Goal: Information Seeking & Learning: Learn about a topic

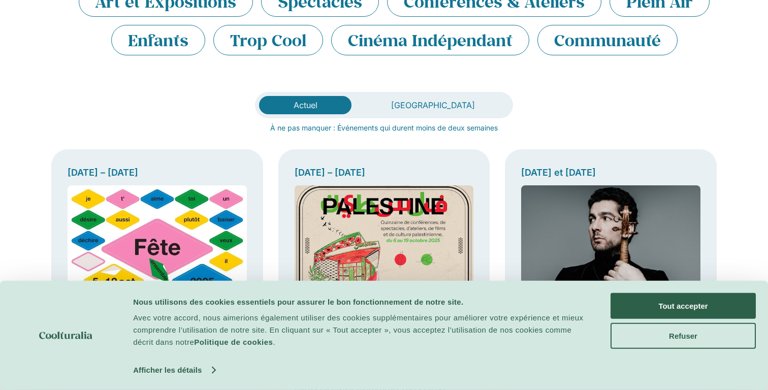
scroll to position [210, 0]
click at [652, 303] on button "Tout accepter" at bounding box center [683, 306] width 145 height 26
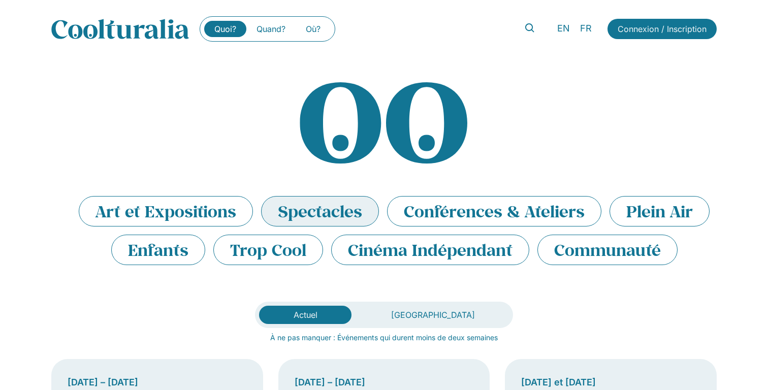
scroll to position [0, 0]
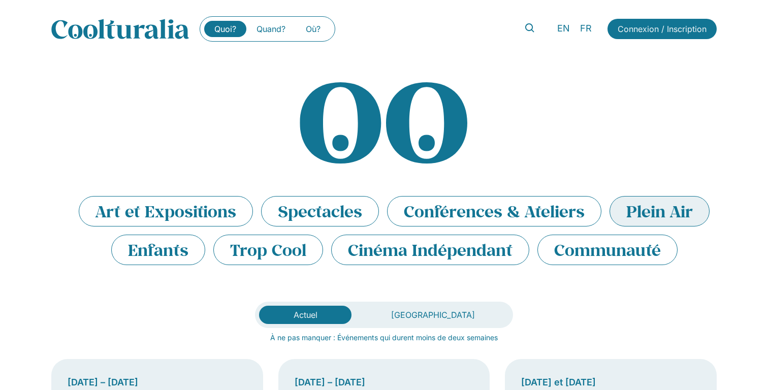
click at [635, 220] on li "Plein Air" at bounding box center [660, 211] width 100 height 30
click at [275, 22] on link "Quand?" at bounding box center [270, 29] width 49 height 16
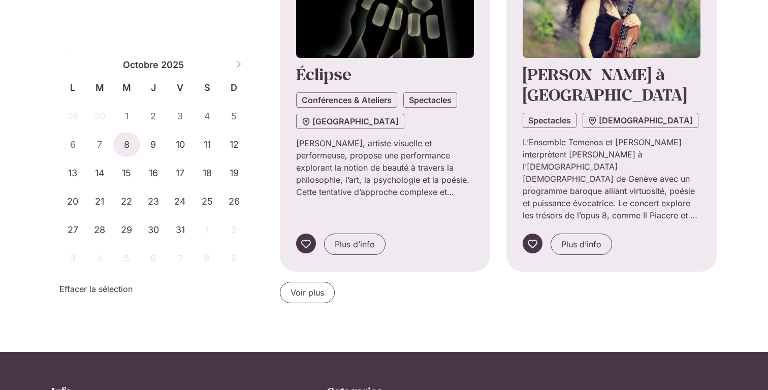
scroll to position [1013, 0]
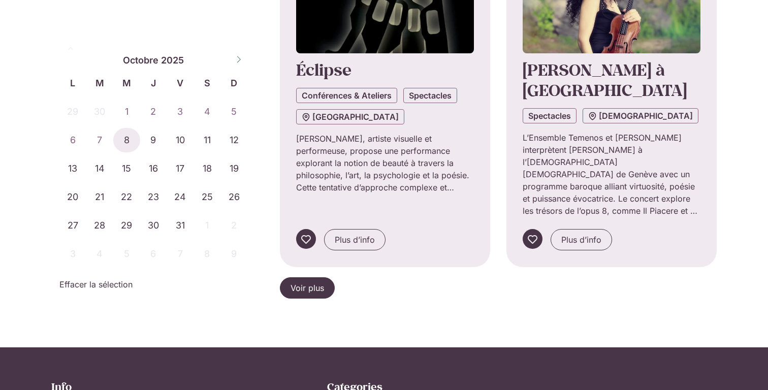
click at [324, 282] on span "Voir plus" at bounding box center [308, 288] width 34 height 12
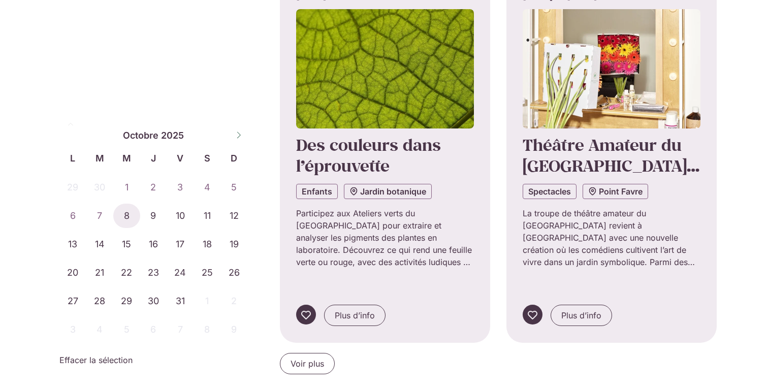
scroll to position [2095, 0]
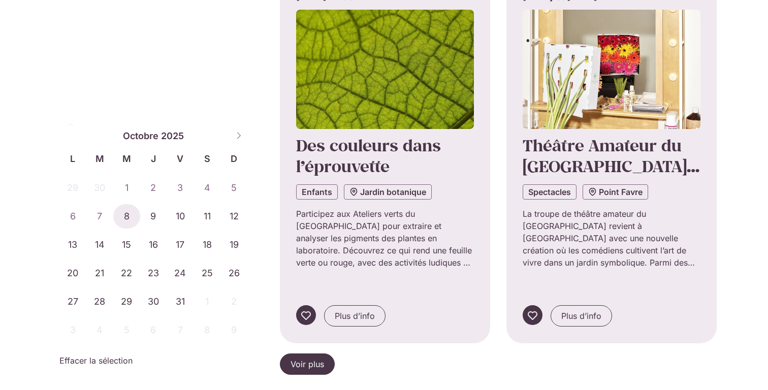
click at [327, 354] on link "Voir plus" at bounding box center [307, 364] width 55 height 21
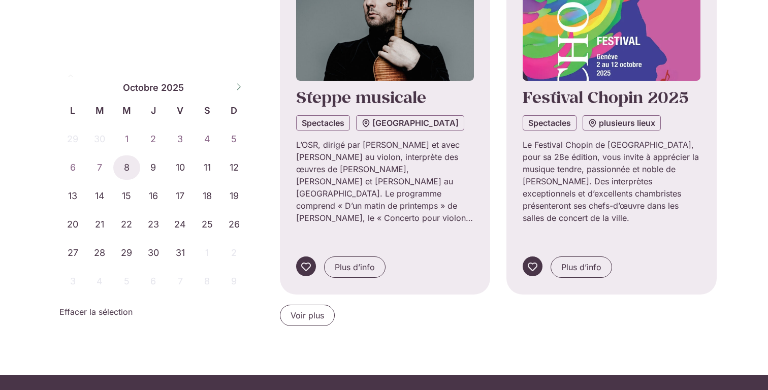
scroll to position [3303, 0]
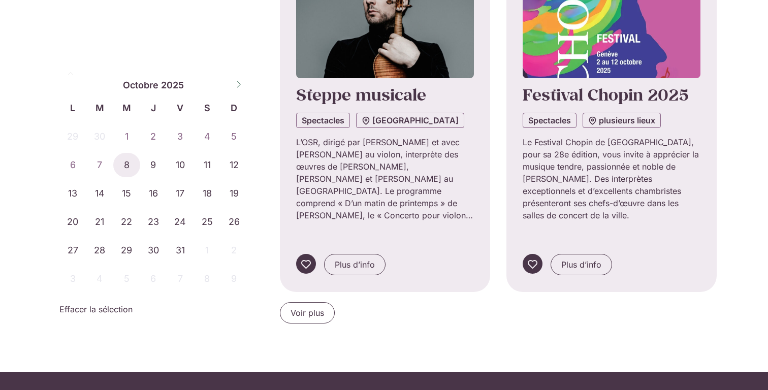
click at [309, 307] on span "Voir plus" at bounding box center [308, 313] width 34 height 12
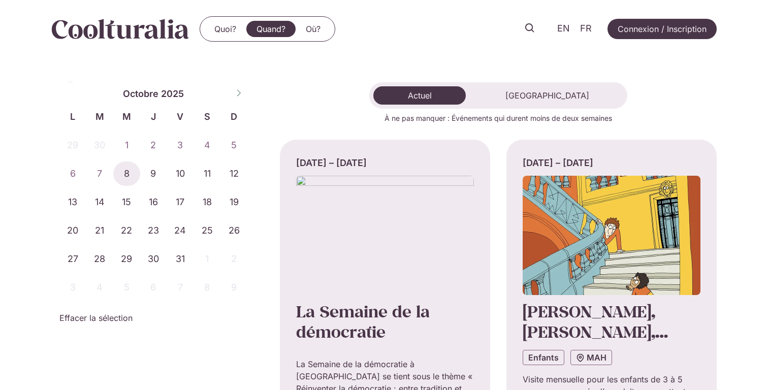
scroll to position [0, 0]
click at [319, 28] on link "Où?" at bounding box center [313, 29] width 35 height 16
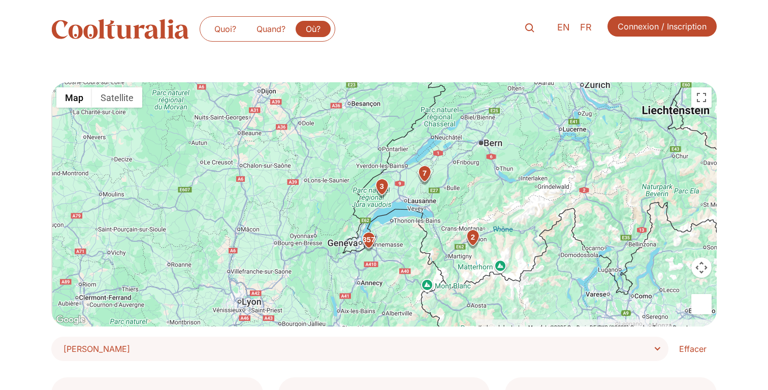
drag, startPoint x: 396, startPoint y: 221, endPoint x: 424, endPoint y: 210, distance: 29.8
click at [424, 210] on div "357 7 3 2" at bounding box center [383, 204] width 665 height 244
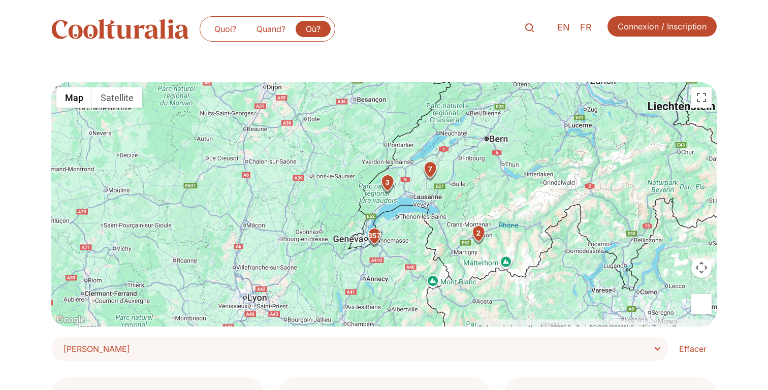
click at [384, 212] on div "357 7 3 2" at bounding box center [383, 204] width 665 height 244
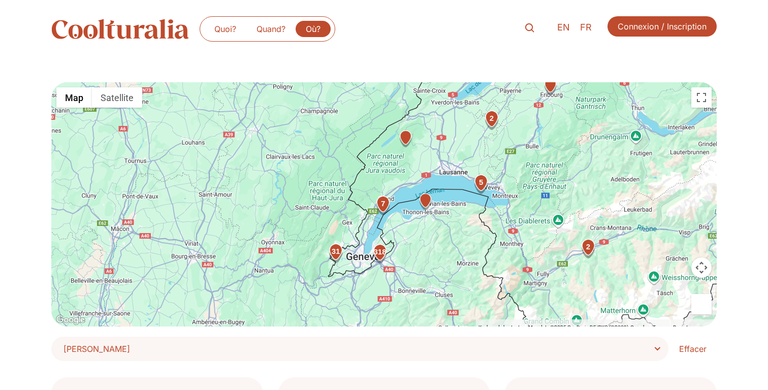
drag, startPoint x: 373, startPoint y: 212, endPoint x: 397, endPoint y: 199, distance: 26.8
click at [393, 199] on div "7" at bounding box center [383, 206] width 20 height 20
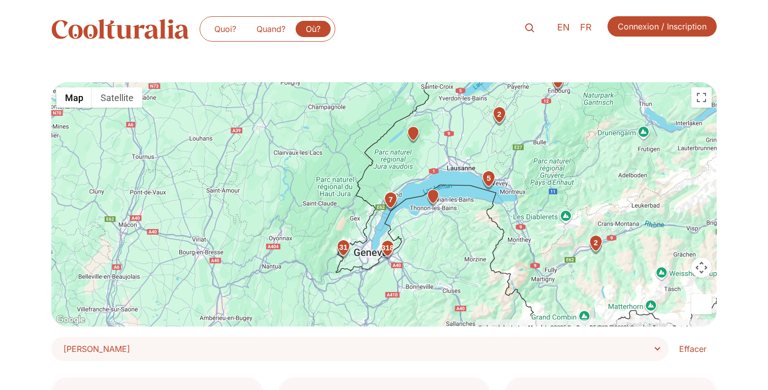
click at [379, 221] on div "318 31 2 5 7 2" at bounding box center [383, 204] width 665 height 244
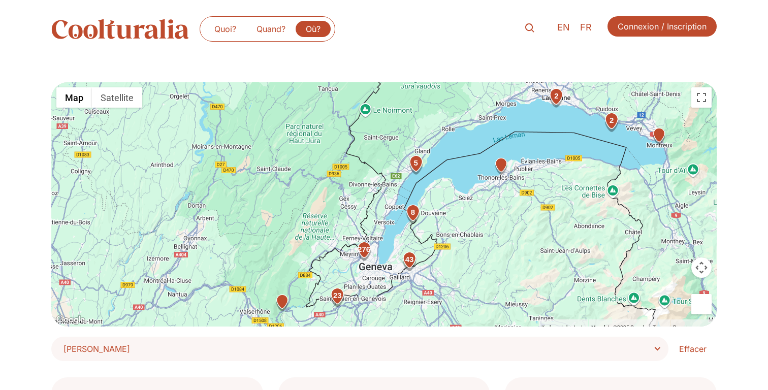
drag, startPoint x: 385, startPoint y: 230, endPoint x: 398, endPoint y: 212, distance: 22.1
click at [398, 212] on div "43 23 276 2 8 2 5" at bounding box center [383, 204] width 665 height 244
click at [394, 209] on div "43 23 276 2 8 2 5" at bounding box center [383, 204] width 665 height 244
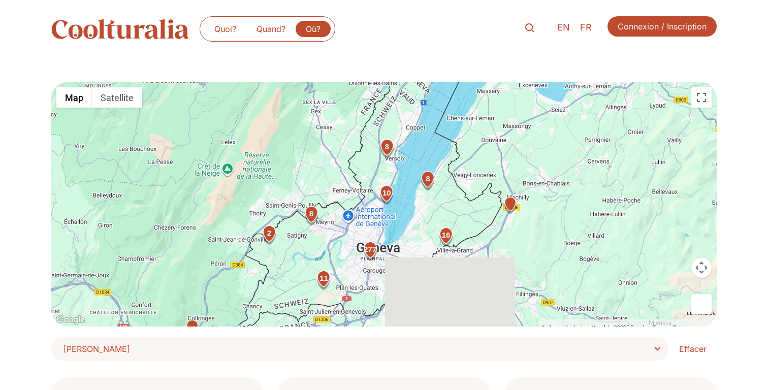
drag, startPoint x: 399, startPoint y: 219, endPoint x: 422, endPoint y: 140, distance: 82.8
click at [422, 140] on div "16 277 10 2 8 8 8 11 5" at bounding box center [383, 204] width 665 height 244
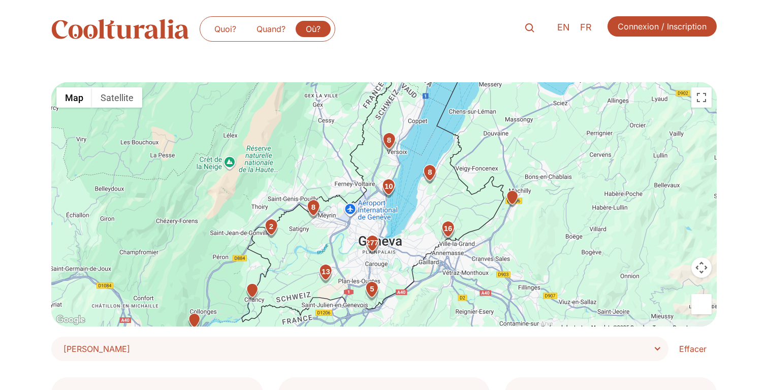
click at [392, 210] on div "16 277 10 2 8 8 8 13 5 5" at bounding box center [383, 204] width 665 height 244
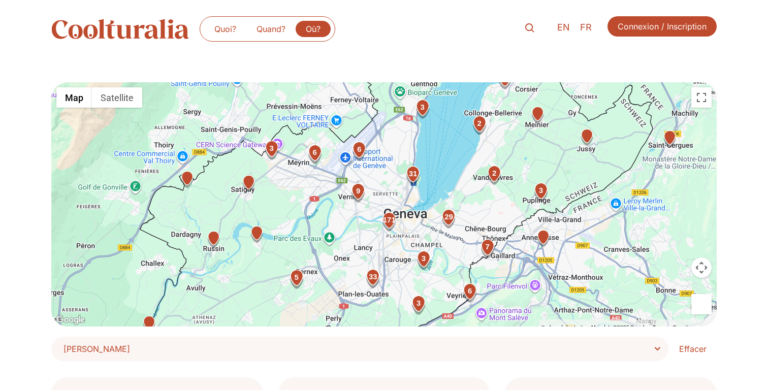
drag, startPoint x: 385, startPoint y: 224, endPoint x: 422, endPoint y: 164, distance: 70.3
click at [422, 165] on div "31" at bounding box center [413, 175] width 20 height 20
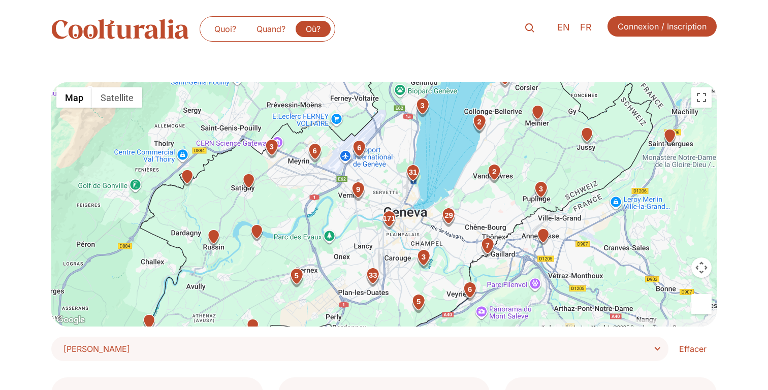
click at [177, 349] on span "Choisir Lieu" at bounding box center [363, 349] width 600 height 14
click at [0, 0] on select "**********" at bounding box center [0, 0] width 0 height 0
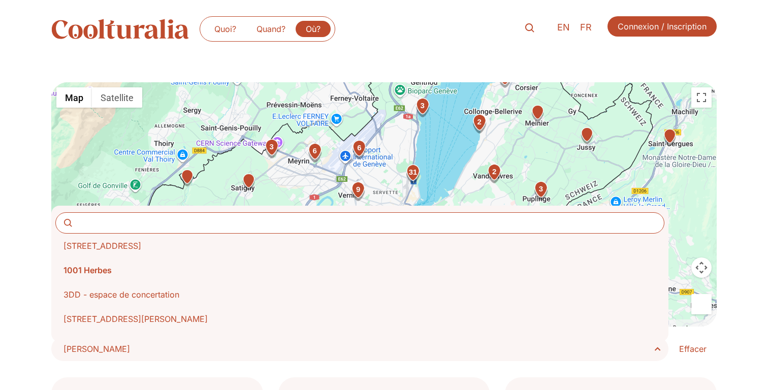
click at [47, 260] on div "**********" at bounding box center [384, 221] width 768 height 279
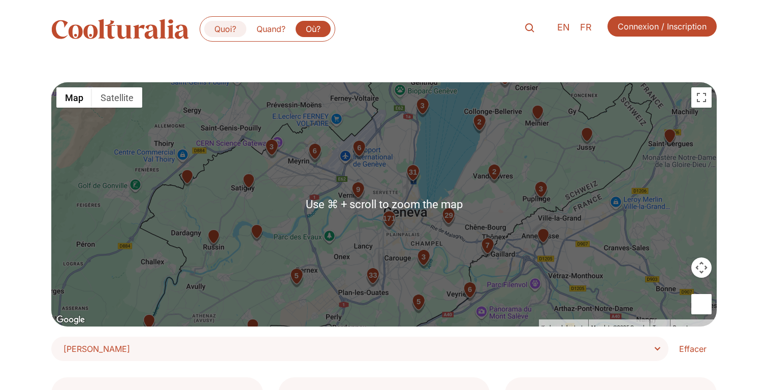
click at [222, 34] on link "Quoi?" at bounding box center [225, 29] width 42 height 16
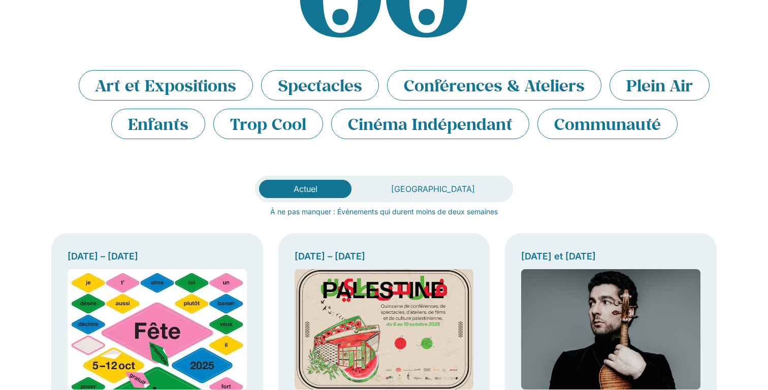
scroll to position [137, 0]
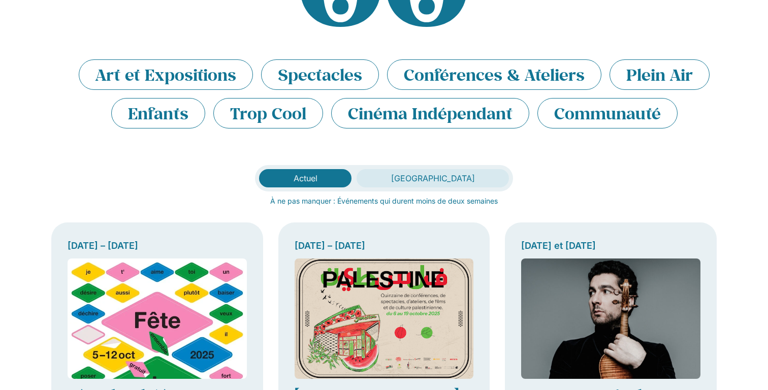
click at [415, 173] on span "[GEOGRAPHIC_DATA]" at bounding box center [433, 178] width 84 height 10
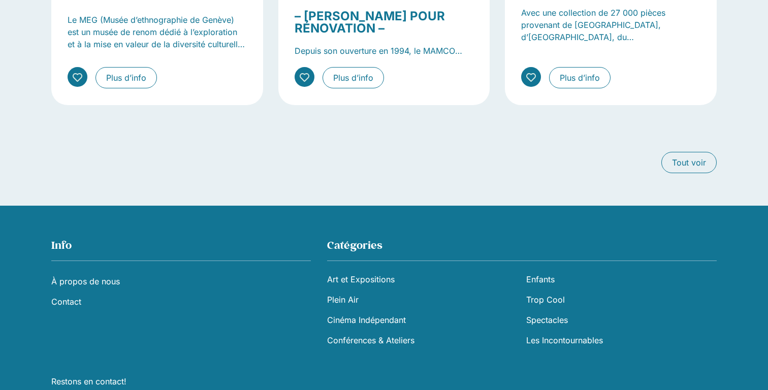
scroll to position [1490, 0]
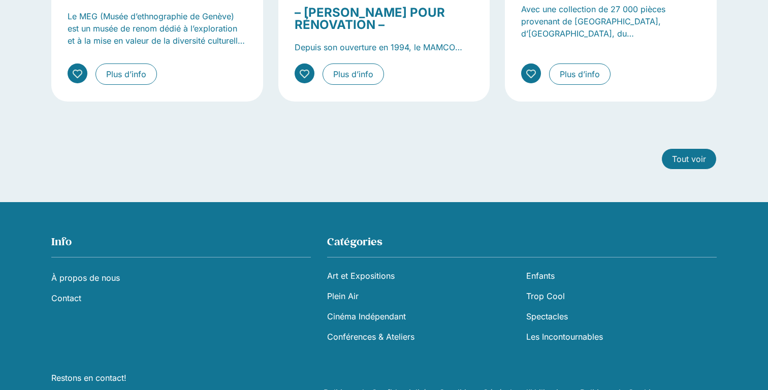
click at [690, 153] on span "Tout voir" at bounding box center [689, 159] width 34 height 12
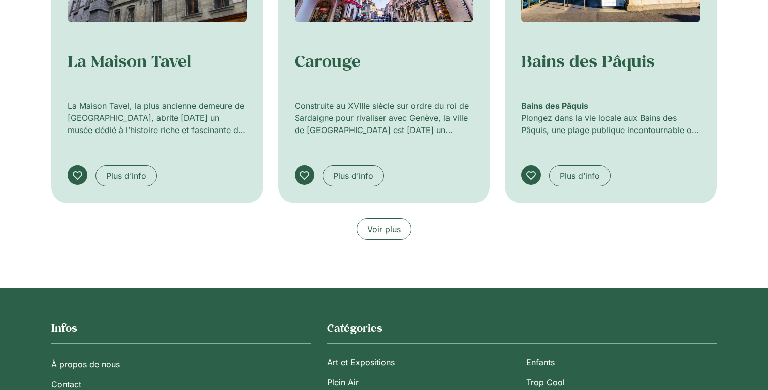
scroll to position [636, 0]
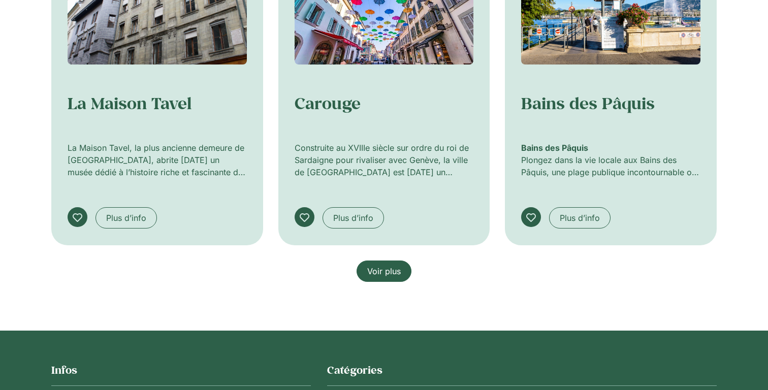
click at [396, 269] on span "Voir plus" at bounding box center [384, 271] width 34 height 12
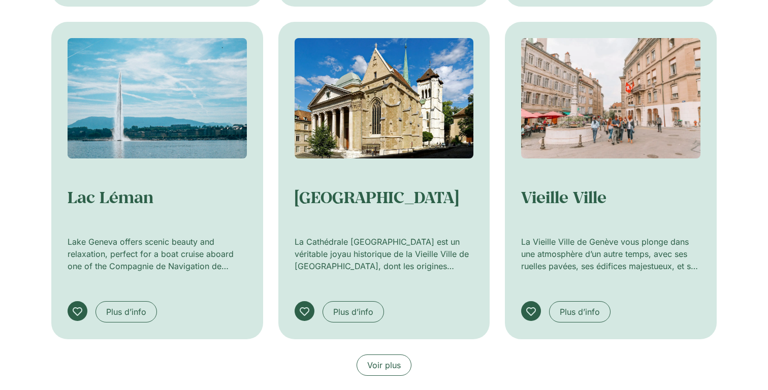
scroll to position [1221, 0]
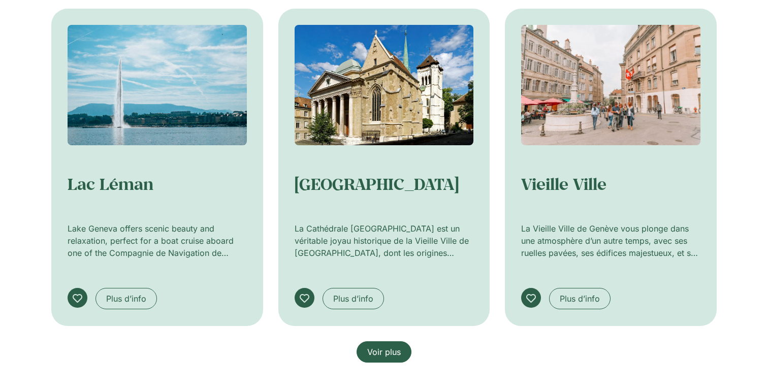
click at [388, 341] on link "Voir plus" at bounding box center [384, 351] width 55 height 21
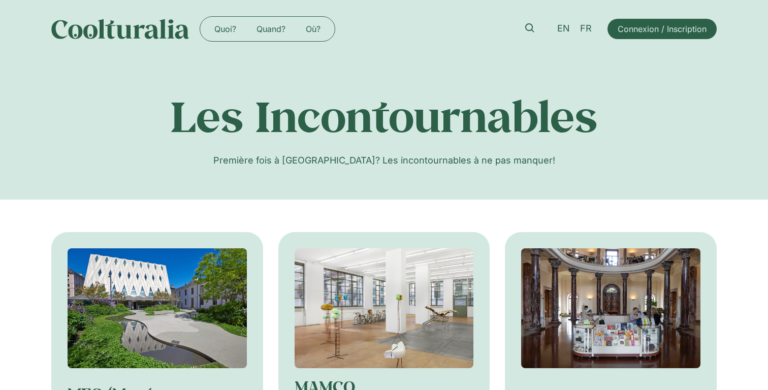
scroll to position [0, 0]
click at [226, 27] on link "Quoi?" at bounding box center [225, 29] width 42 height 16
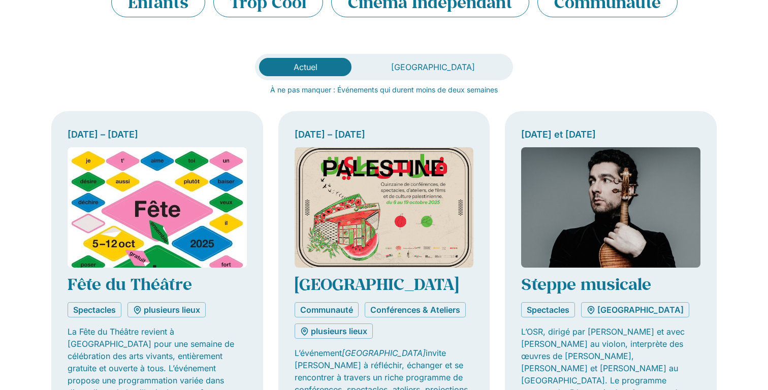
scroll to position [268, 0]
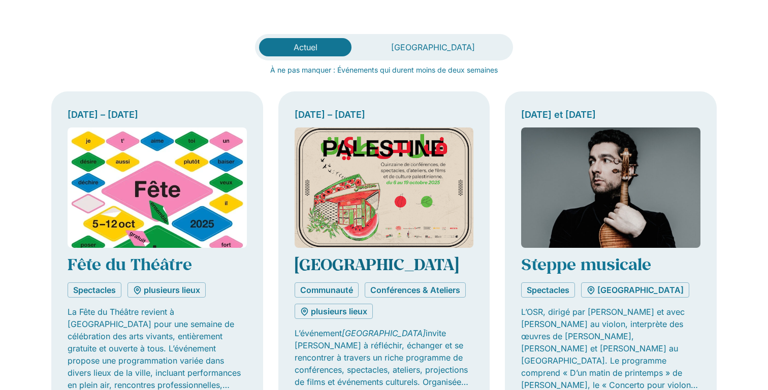
click at [349, 267] on link "[GEOGRAPHIC_DATA]" at bounding box center [377, 263] width 164 height 21
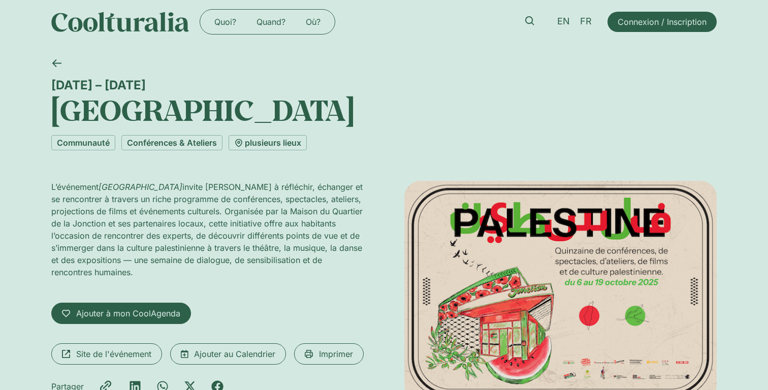
scroll to position [9, 0]
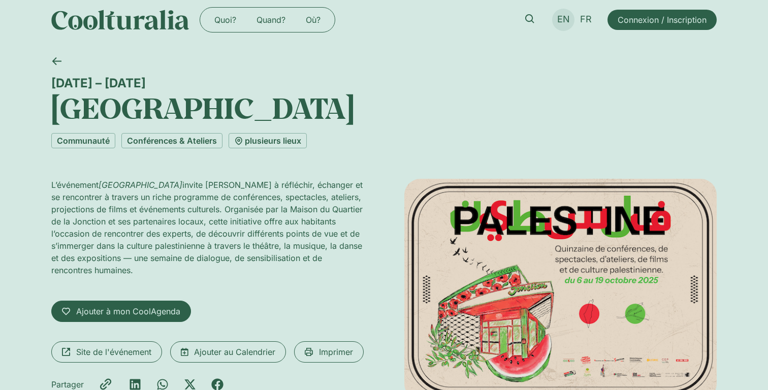
click at [559, 17] on span "EN" at bounding box center [563, 19] width 13 height 11
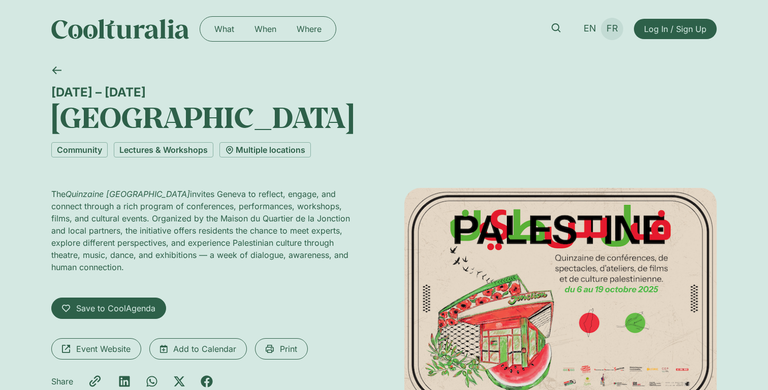
click at [610, 29] on span "FR" at bounding box center [613, 28] width 12 height 11
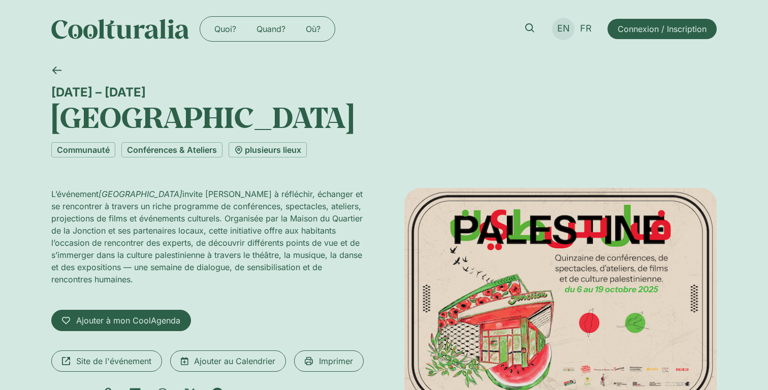
click at [570, 34] on link "EN" at bounding box center [563, 28] width 23 height 15
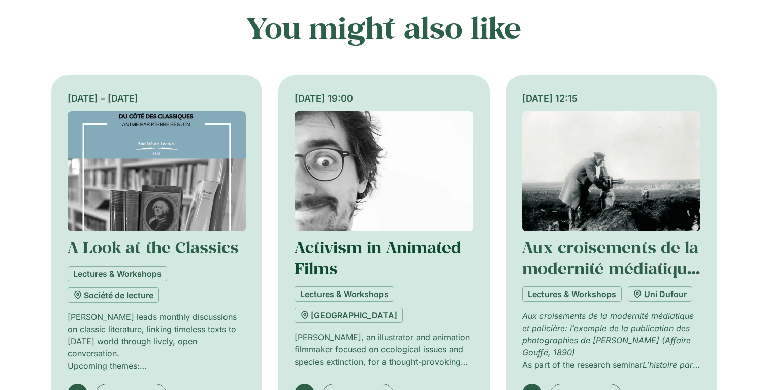
scroll to position [474, 0]
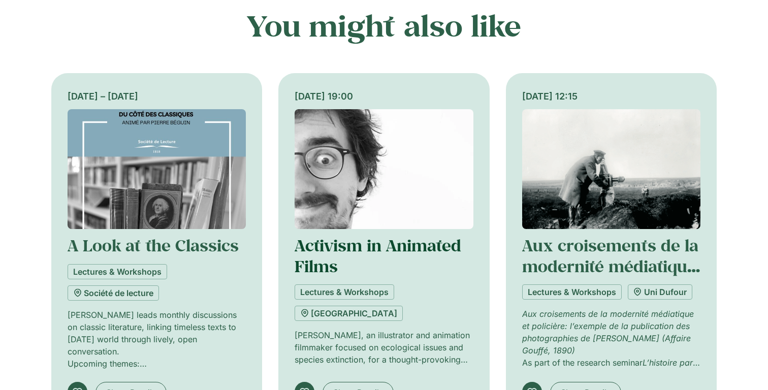
click at [324, 246] on link "Activism in Animated Films" at bounding box center [378, 256] width 167 height 42
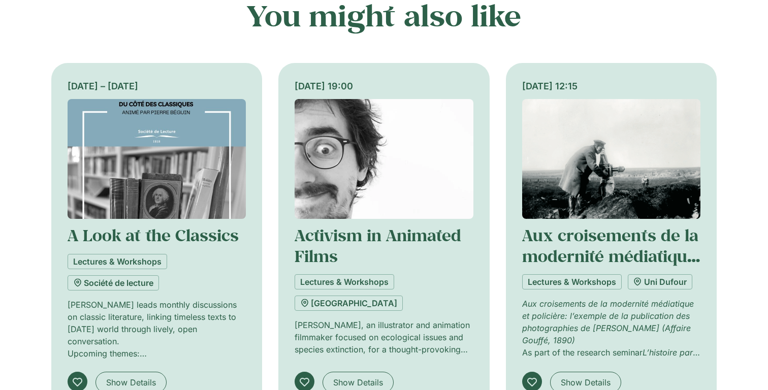
scroll to position [494, 0]
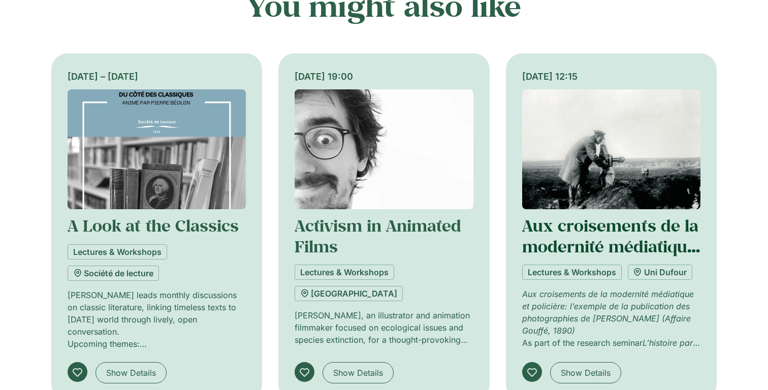
click at [577, 242] on link "Aux croisements de la modernité médiatique et policière" at bounding box center [611, 246] width 178 height 62
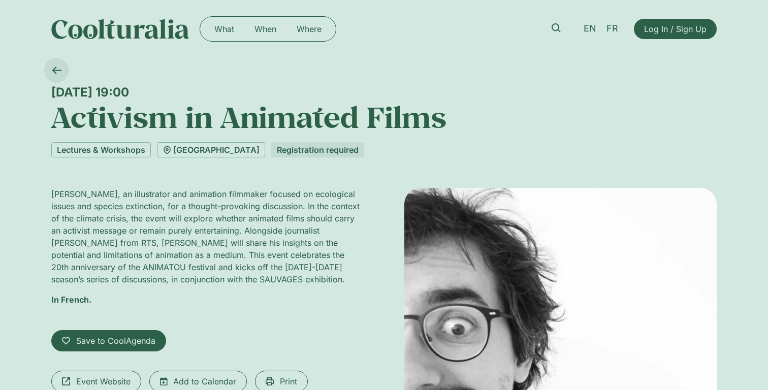
click at [60, 69] on icon at bounding box center [57, 71] width 10 height 10
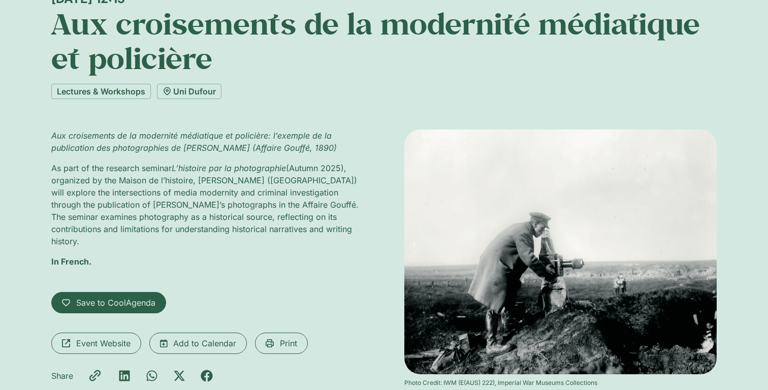
scroll to position [84, 0]
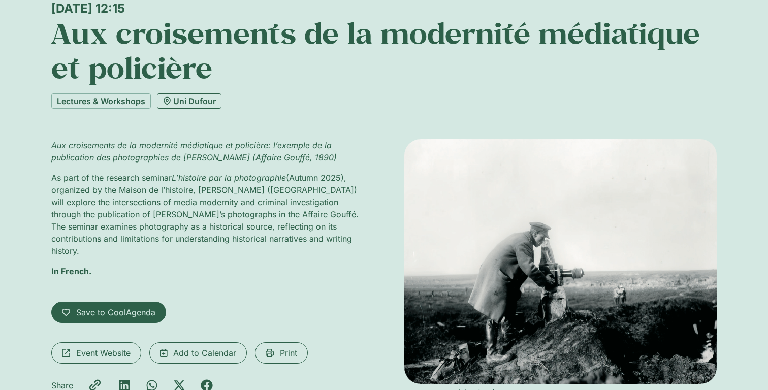
click at [183, 107] on link "Uni Dufour" at bounding box center [189, 100] width 65 height 15
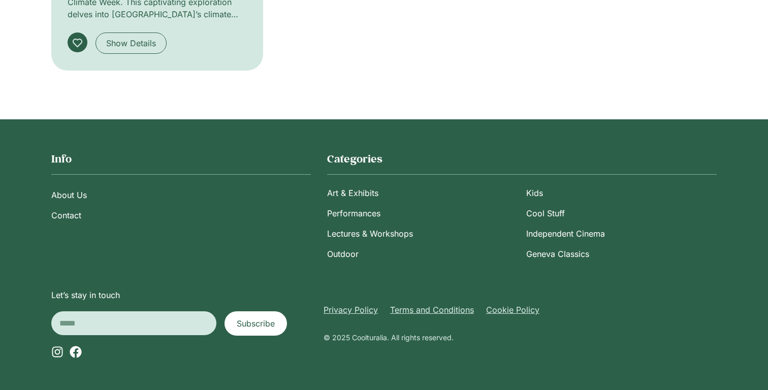
scroll to position [1431, 0]
click at [534, 197] on link "Kids" at bounding box center [621, 193] width 190 height 20
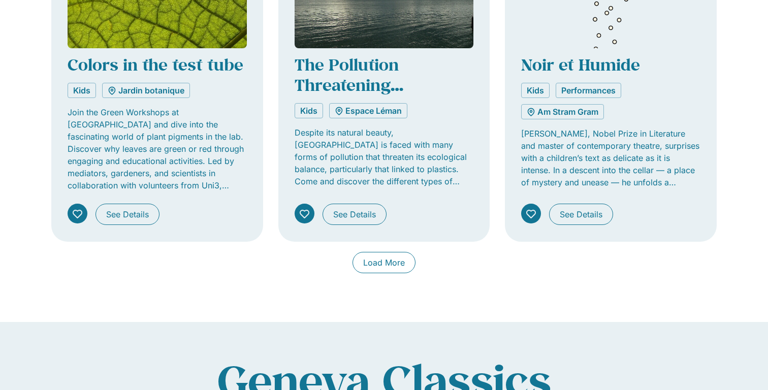
scroll to position [832, 0]
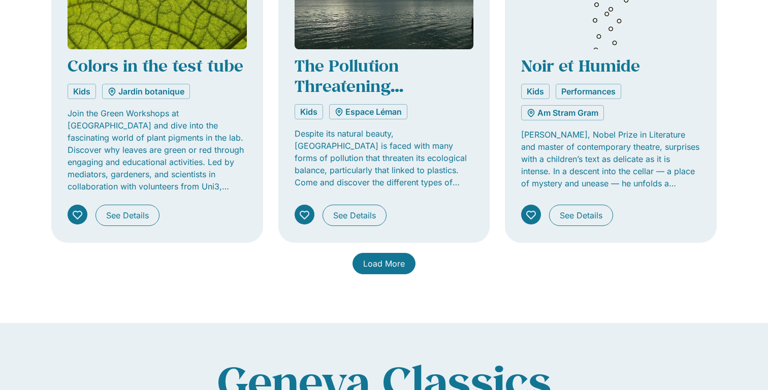
click at [383, 270] on link "Load More" at bounding box center [384, 263] width 63 height 21
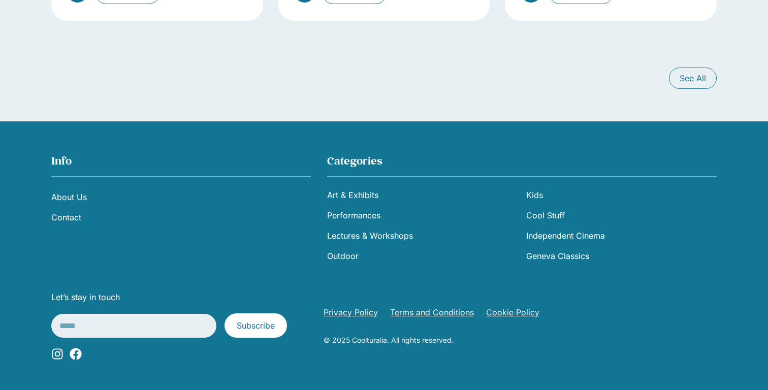
scroll to position [2300, 0]
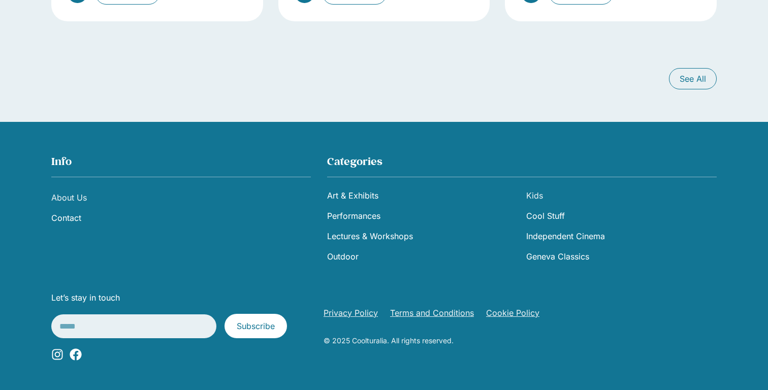
click at [73, 195] on link "About Us" at bounding box center [181, 197] width 260 height 20
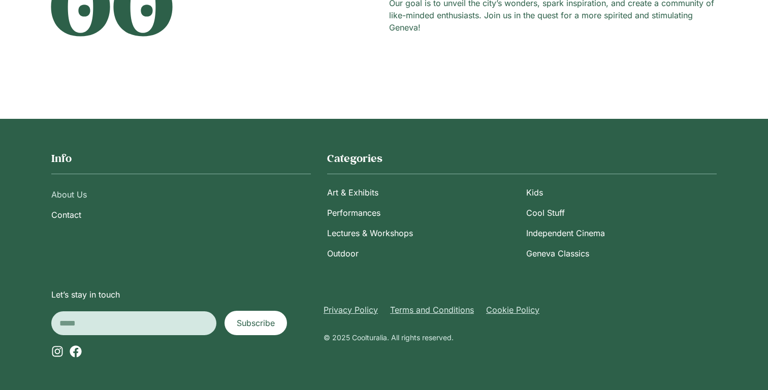
scroll to position [206, 0]
click at [74, 210] on link "Contact" at bounding box center [181, 215] width 260 height 20
